Goal: Task Accomplishment & Management: Manage account settings

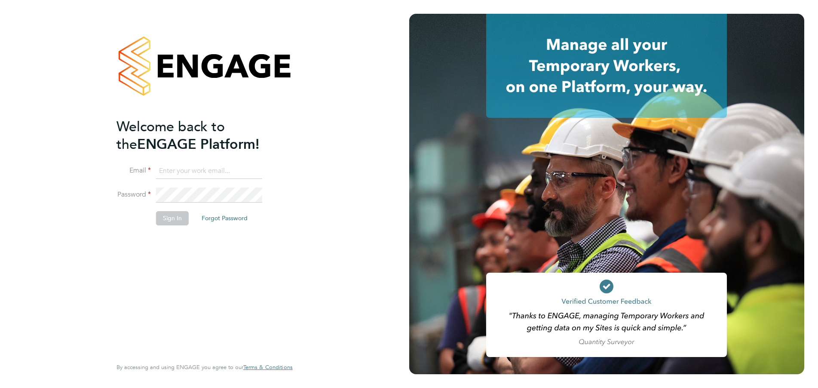
type input "[EMAIL_ADDRESS][DOMAIN_NAME]"
click at [171, 218] on button "Sign In" at bounding box center [172, 218] width 33 height 14
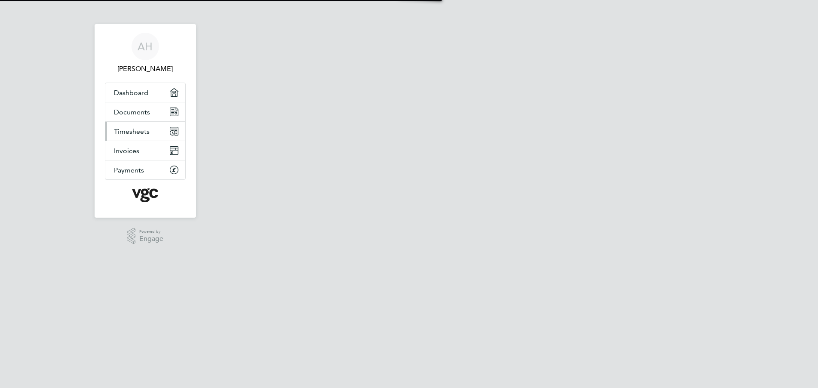
click at [138, 131] on span "Timesheets" at bounding box center [132, 131] width 36 height 8
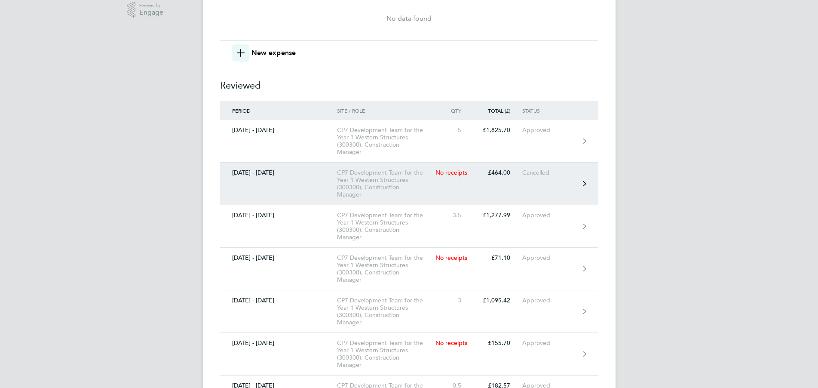
scroll to position [229, 0]
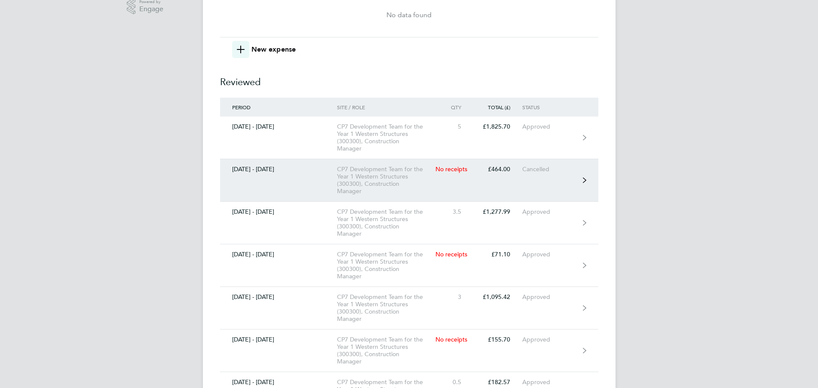
click at [370, 183] on div "CP7 Development Team for the Year 1 Western Structures (300300), Construction M…" at bounding box center [386, 179] width 98 height 29
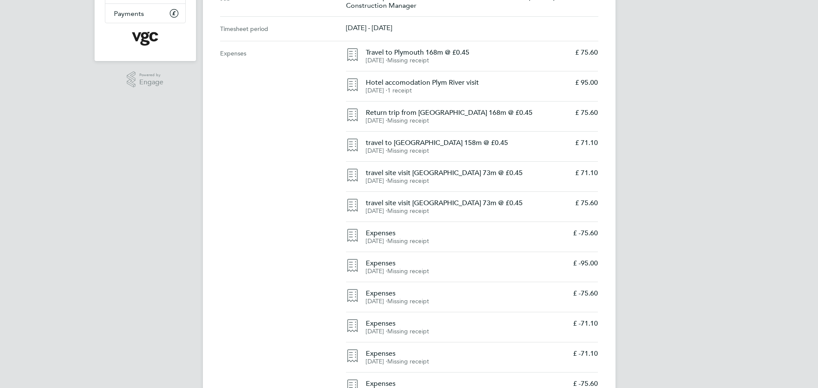
scroll to position [160, 0]
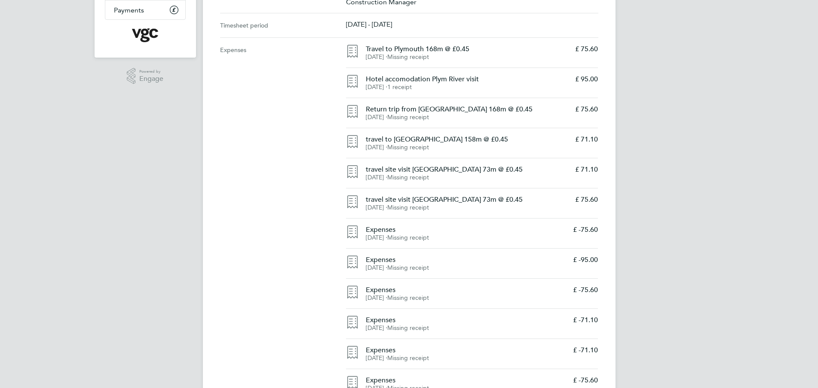
click at [387, 176] on span "[DATE] ⋅" at bounding box center [376, 177] width 21 height 7
click at [423, 176] on span "Missing receipt" at bounding box center [408, 177] width 42 height 7
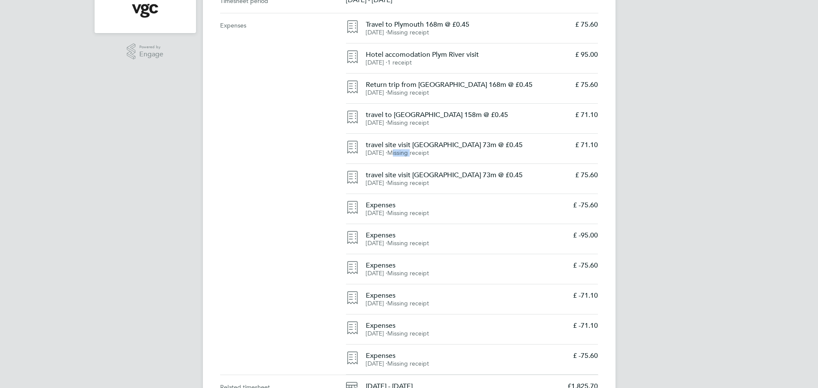
scroll to position [185, 0]
click at [355, 148] on icon at bounding box center [352, 146] width 13 height 13
drag, startPoint x: 534, startPoint y: 156, endPoint x: 601, endPoint y: 147, distance: 67.6
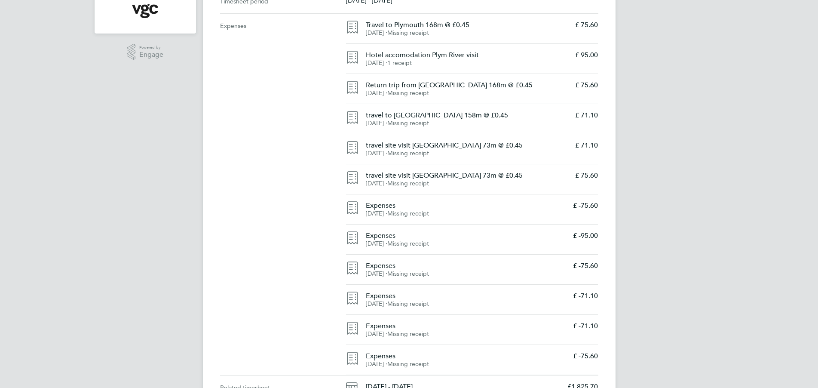
click at [534, 155] on p "[DATE] ⋅ Missing receipt" at bounding box center [467, 153] width 203 height 7
drag, startPoint x: 601, startPoint y: 144, endPoint x: 590, endPoint y: 144, distance: 10.8
click at [601, 144] on main "Back [DATE] - [DATE] £464. 00 expense descripion placeholder Cancelled Details …" at bounding box center [409, 136] width 413 height 593
drag, startPoint x: 455, startPoint y: 145, endPoint x: 460, endPoint y: 184, distance: 39.5
click at [455, 145] on h4 "travel site visit [GEOGRAPHIC_DATA] 73m @ £0.45" at bounding box center [467, 145] width 203 height 9
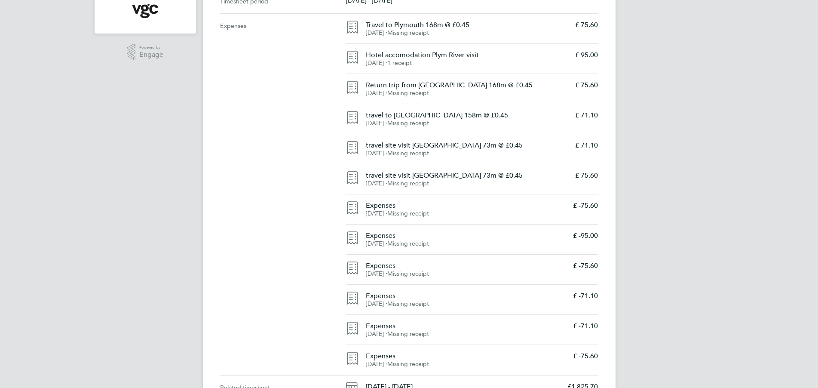
click at [414, 144] on h4 "travel site visit [GEOGRAPHIC_DATA] 73m @ £0.45" at bounding box center [467, 145] width 203 height 9
drag, startPoint x: 414, startPoint y: 144, endPoint x: 367, endPoint y: 145, distance: 46.4
click at [410, 144] on h4 "travel site visit [GEOGRAPHIC_DATA] 73m @ £0.45" at bounding box center [467, 145] width 203 height 9
click at [349, 146] on icon at bounding box center [352, 147] width 13 height 13
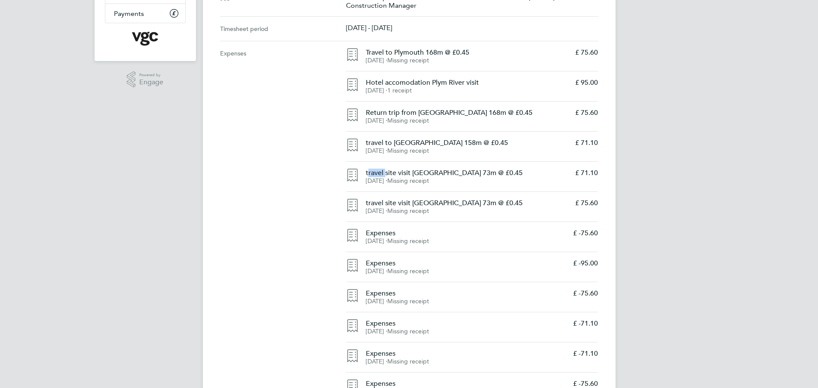
scroll to position [160, 0]
